Goal: Transaction & Acquisition: Purchase product/service

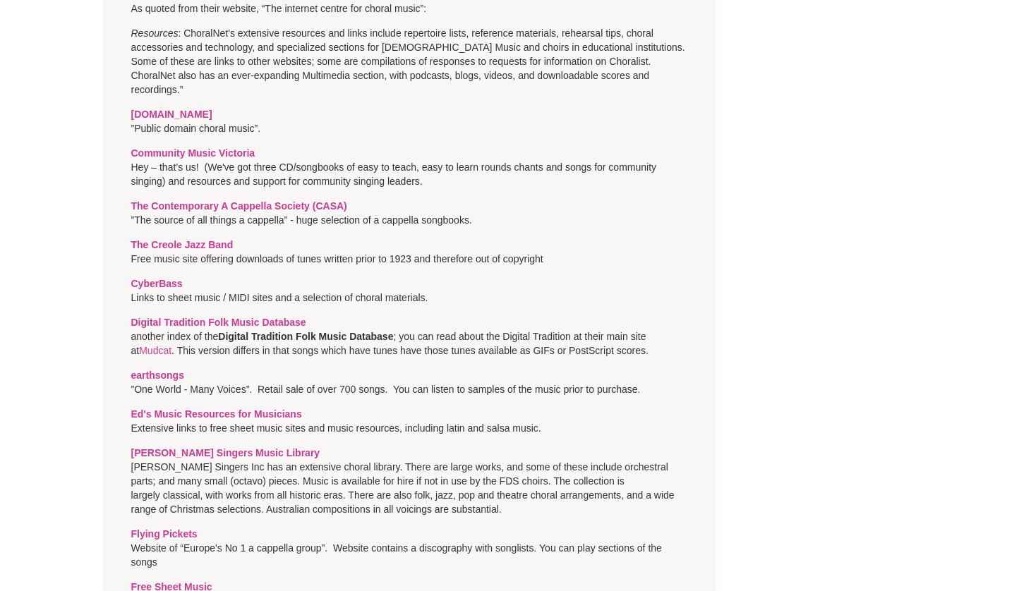
scroll to position [1544, 0]
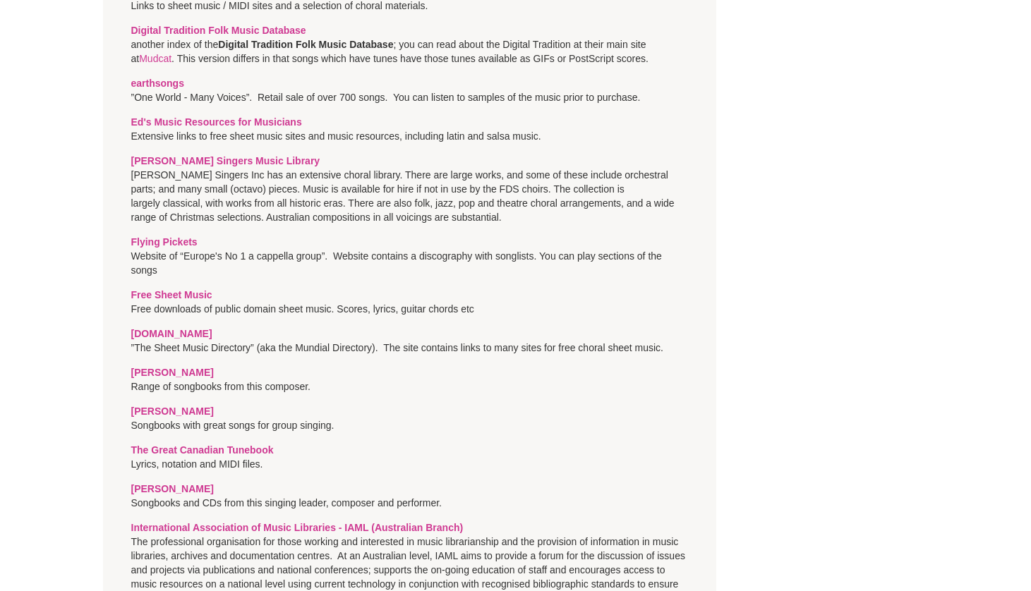
scroll to position [1841, 0]
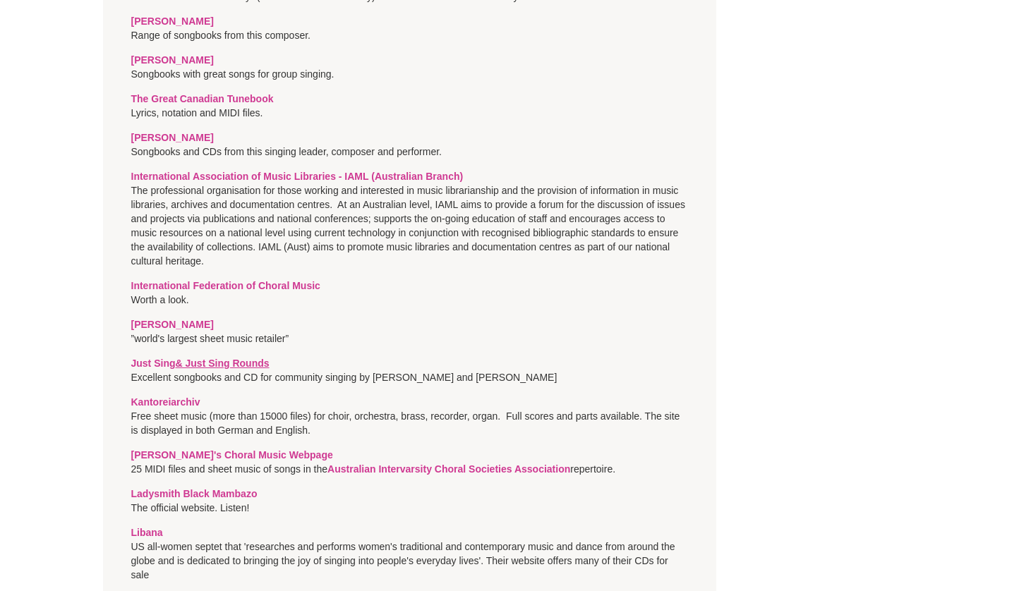
scroll to position [2186, 0]
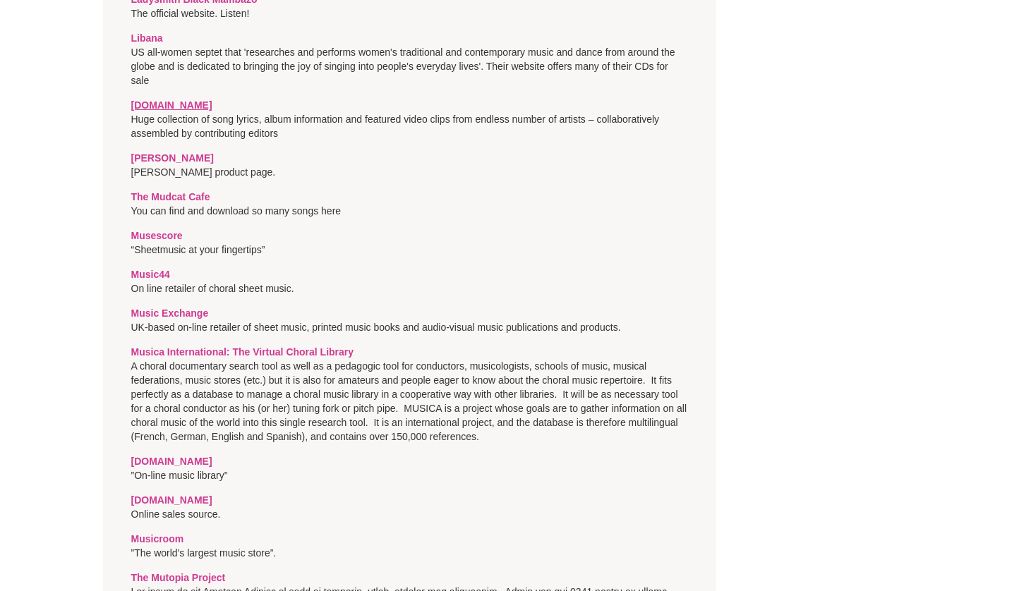
scroll to position [2684, 0]
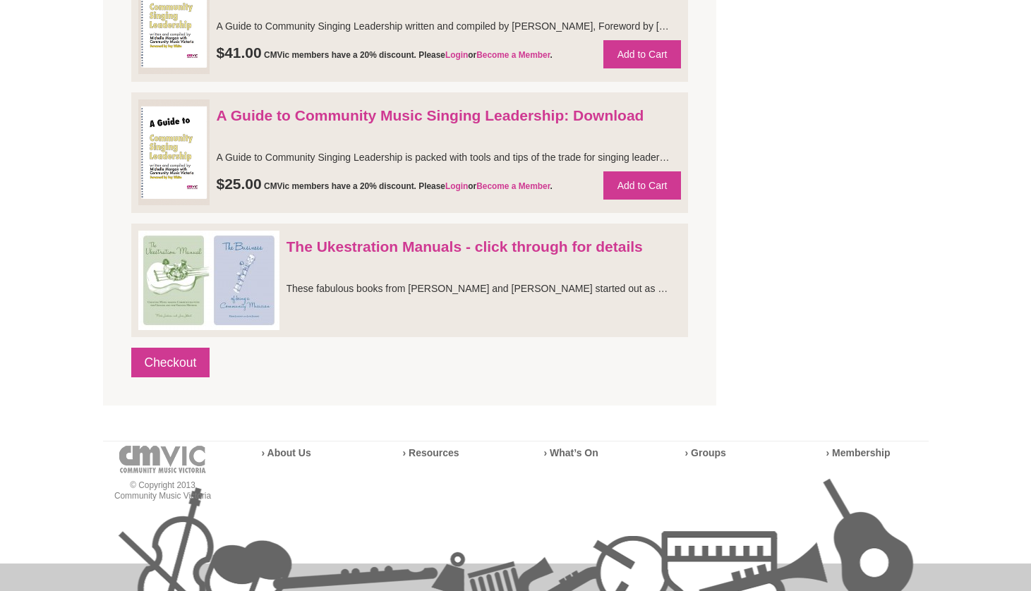
scroll to position [1142, 0]
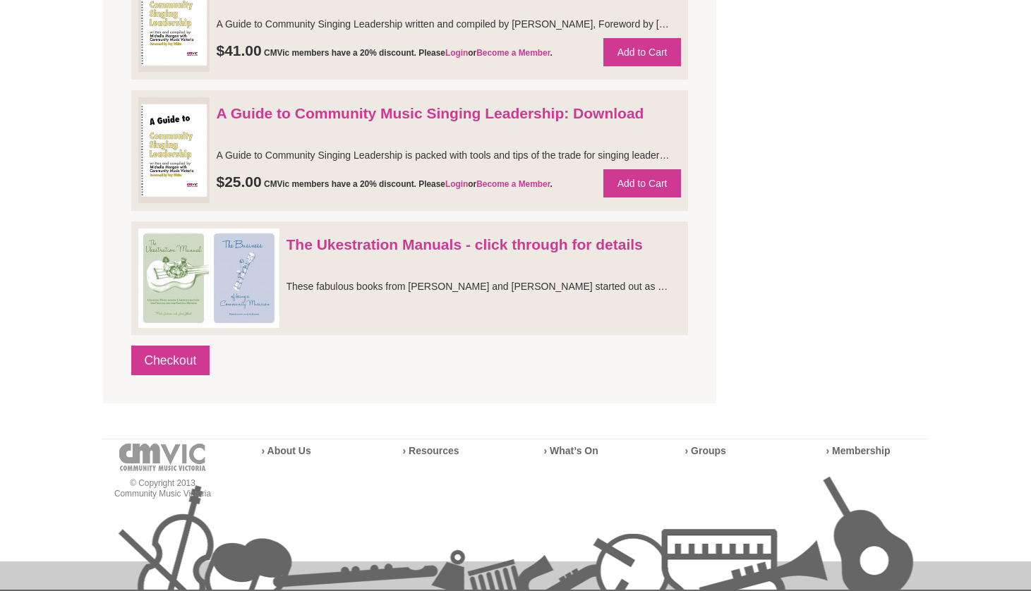
click at [68, 446] on footer "© Copyright 2013 Community Music Victoria › About Us › Resources › What’s On" at bounding box center [515, 589] width 1031 height 314
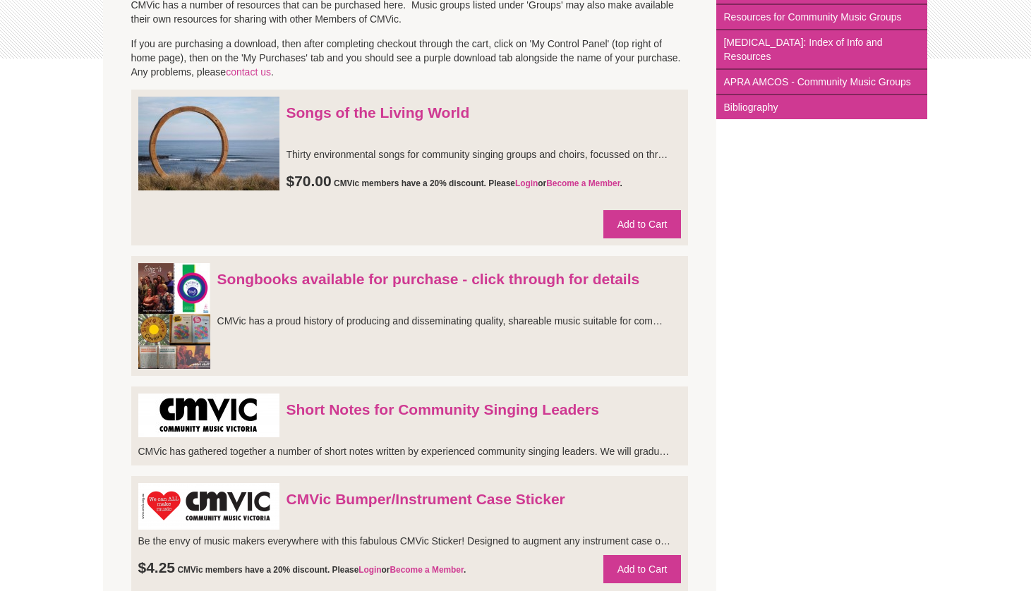
scroll to position [362, 0]
click at [728, 243] on div "× CMVic members have at least a 20% discount in all Events and CMVic products. …" at bounding box center [515, 556] width 825 height 1254
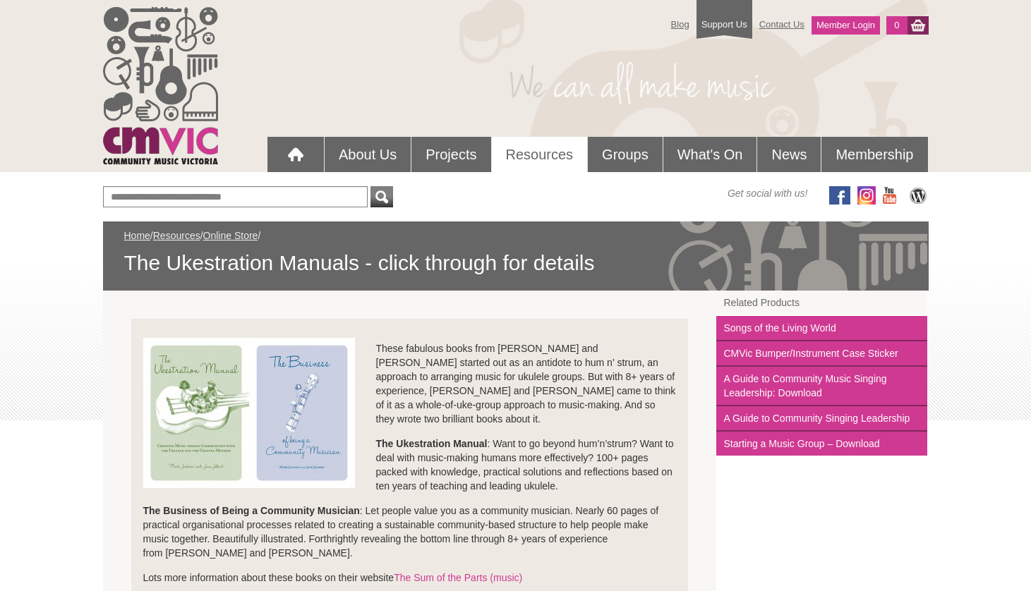
click at [71, 517] on div "Blog Support Us Contact Us Member Login 0 About Us What We Do" at bounding box center [515, 531] width 1031 height 1063
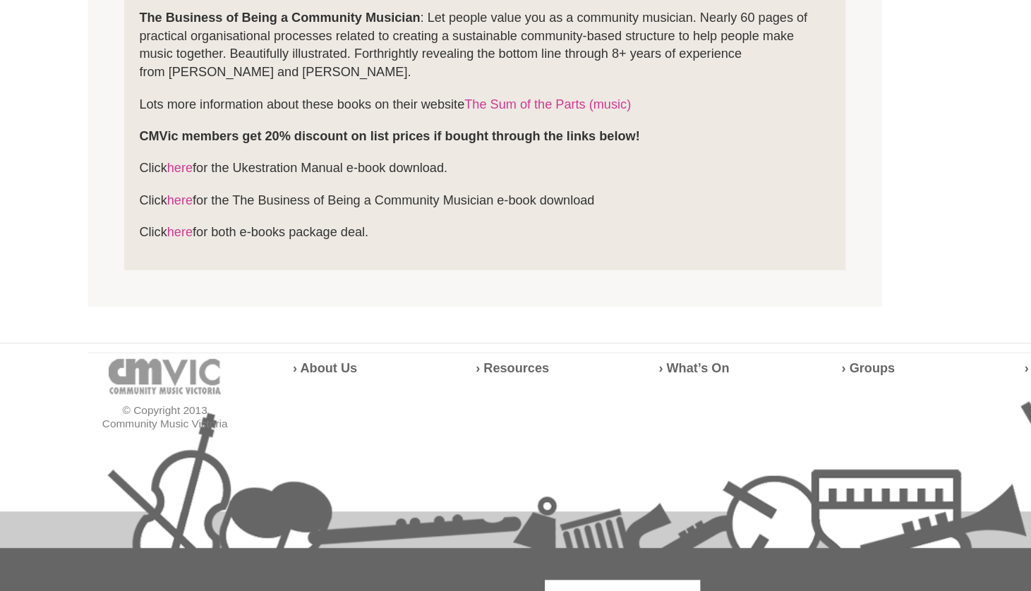
scroll to position [363, 0]
click at [35, 214] on div "Blog Support Us Contact Us Member Login 0 About Us What We Do" at bounding box center [515, 168] width 1031 height 1063
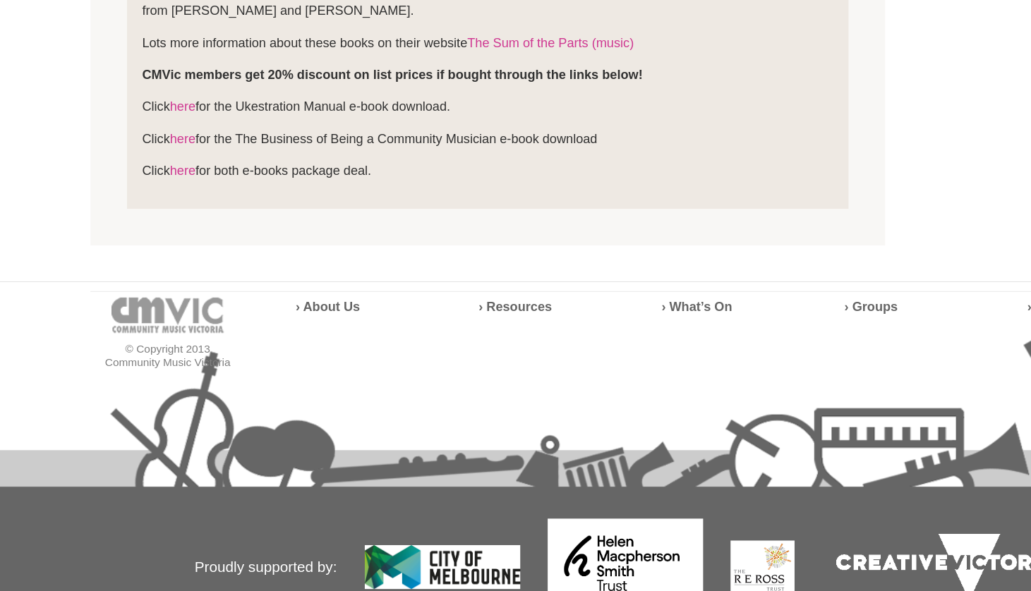
scroll to position [411, 0]
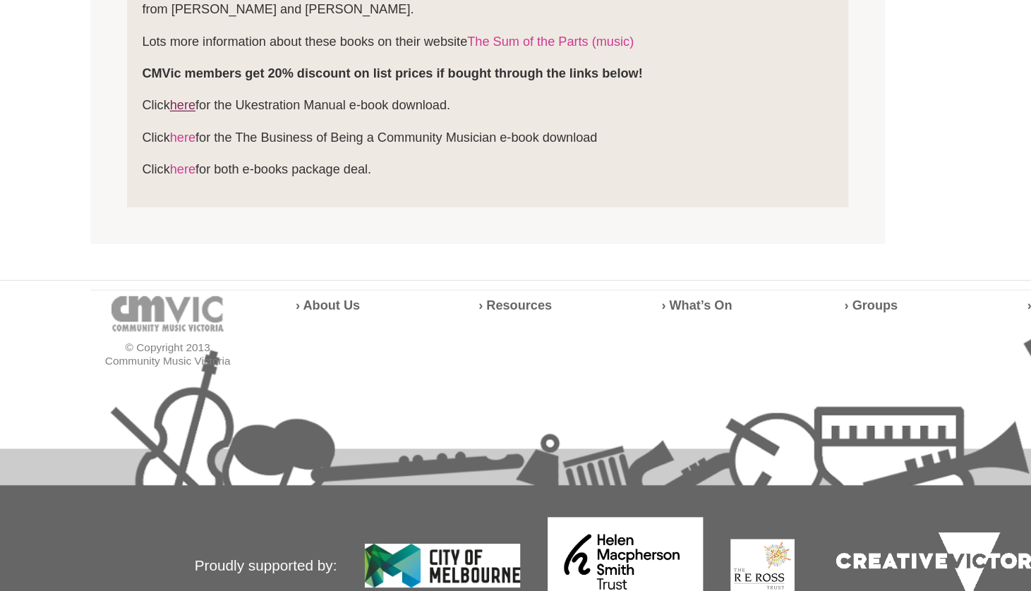
click at [164, 210] on link "here" at bounding box center [174, 215] width 20 height 11
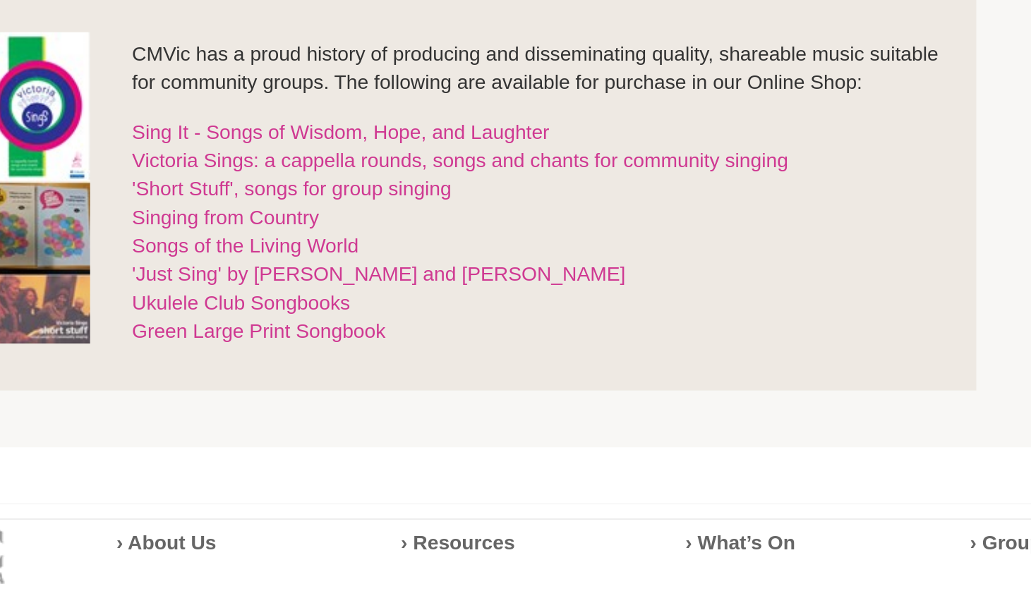
scroll to position [25, 0]
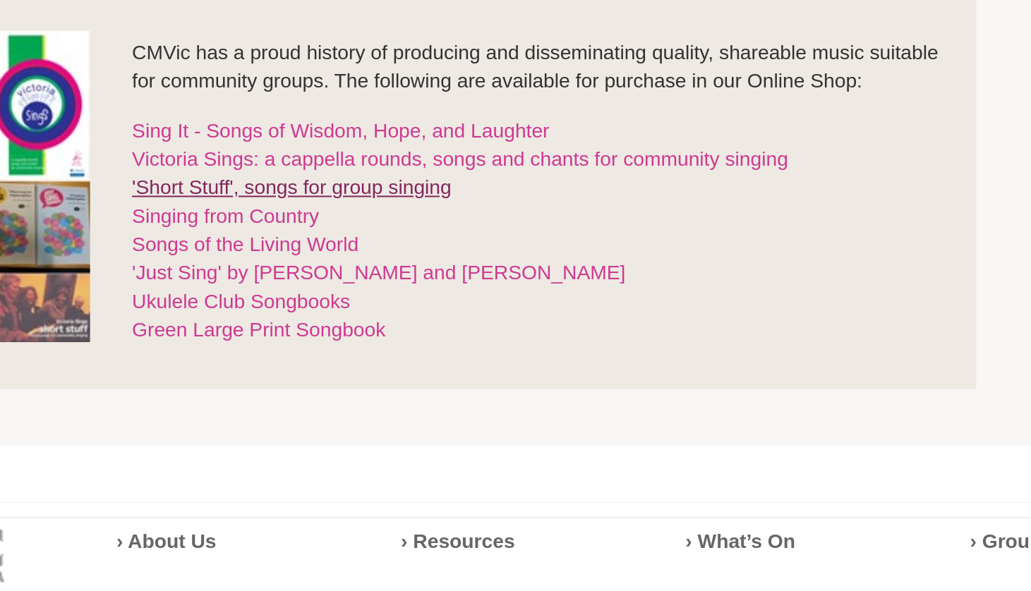
click at [270, 385] on link "'Short Stuff', songs for group singing" at bounding box center [349, 390] width 159 height 11
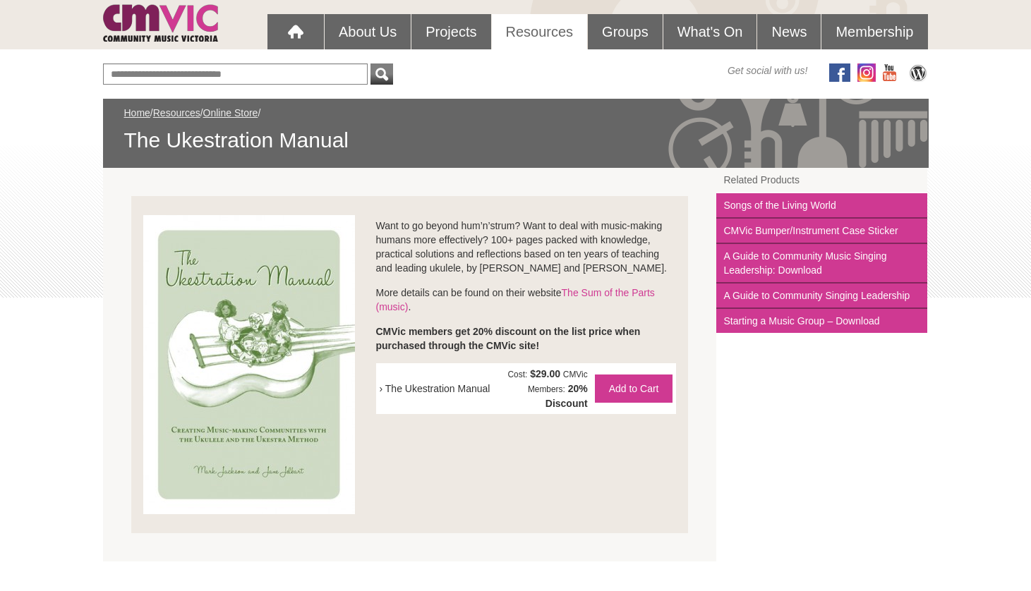
scroll to position [117, 0]
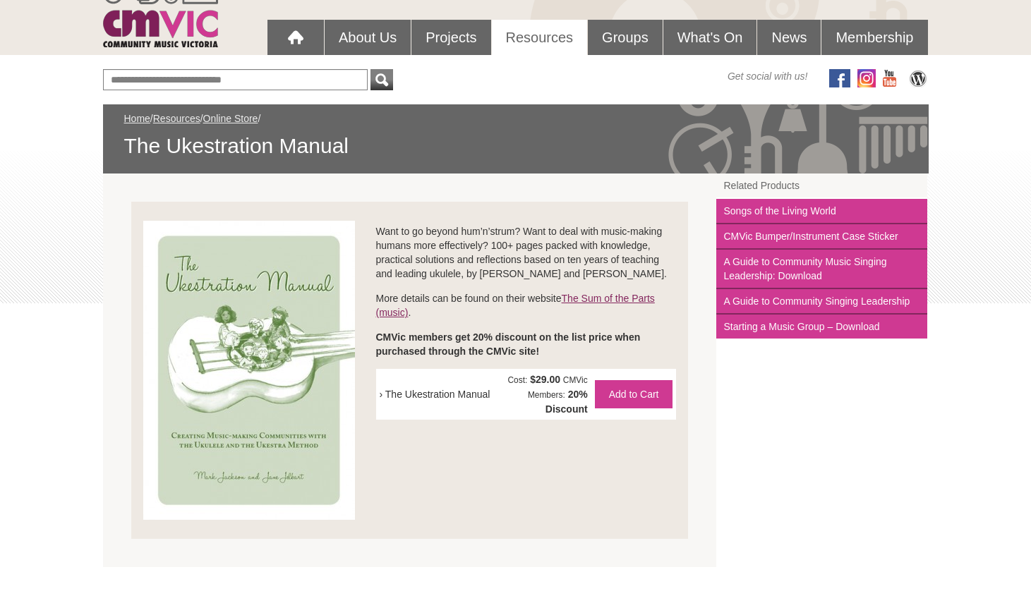
click at [597, 297] on link "The Sum of the Parts (music)" at bounding box center [515, 305] width 279 height 25
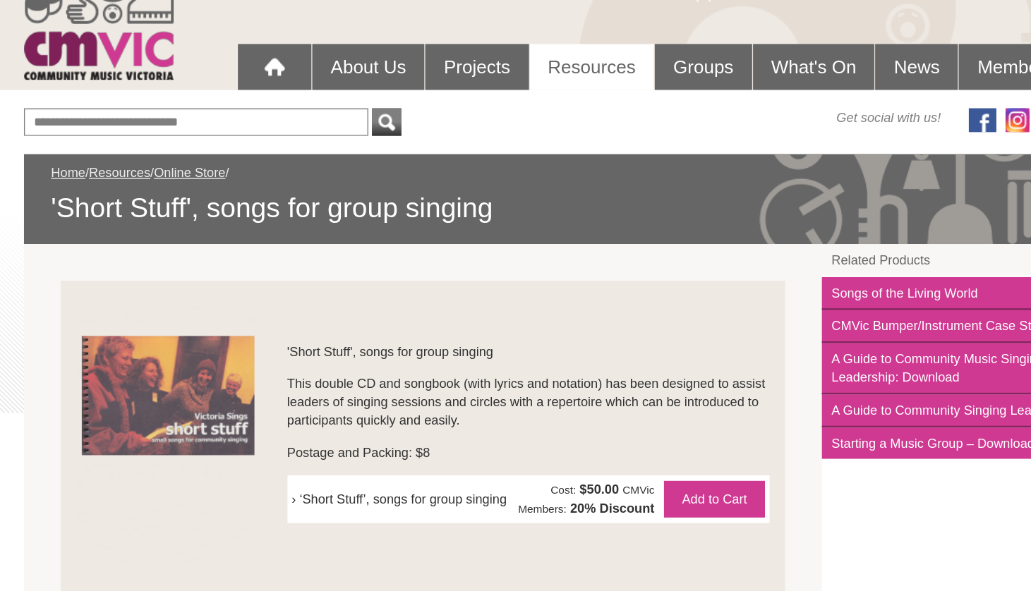
scroll to position [12, 0]
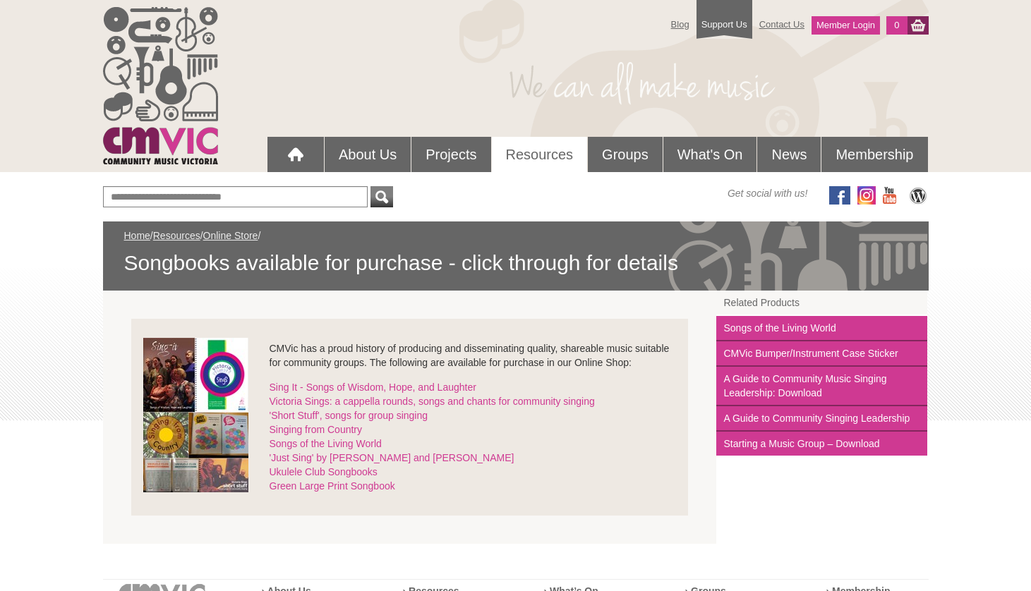
scroll to position [322, 204]
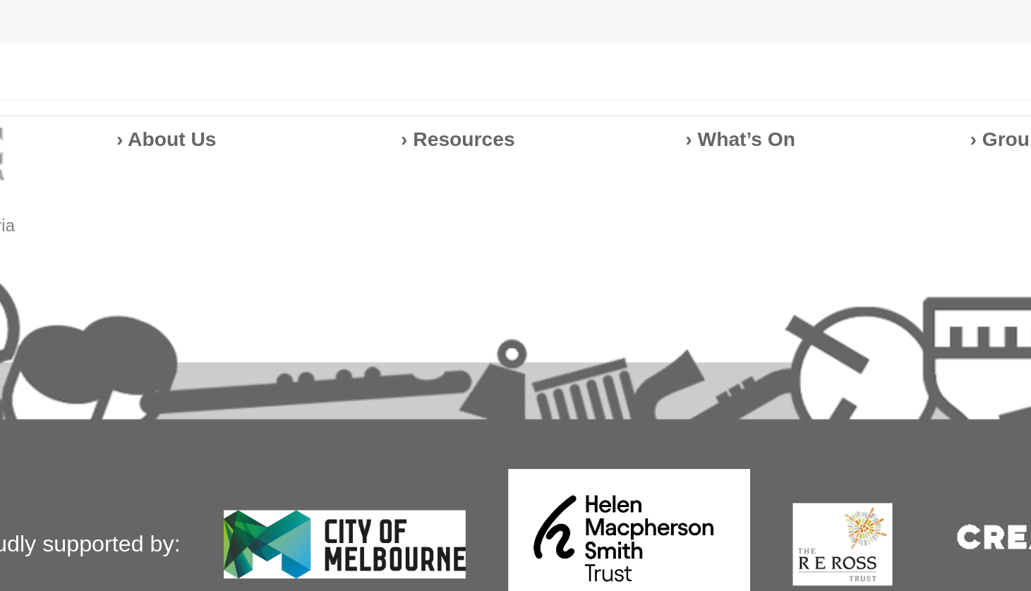
click at [270, 112] on link "Victoria Sings: a cappella rounds, songs and chants for community singing" at bounding box center [432, 106] width 325 height 11
